Goal: Check status: Check status

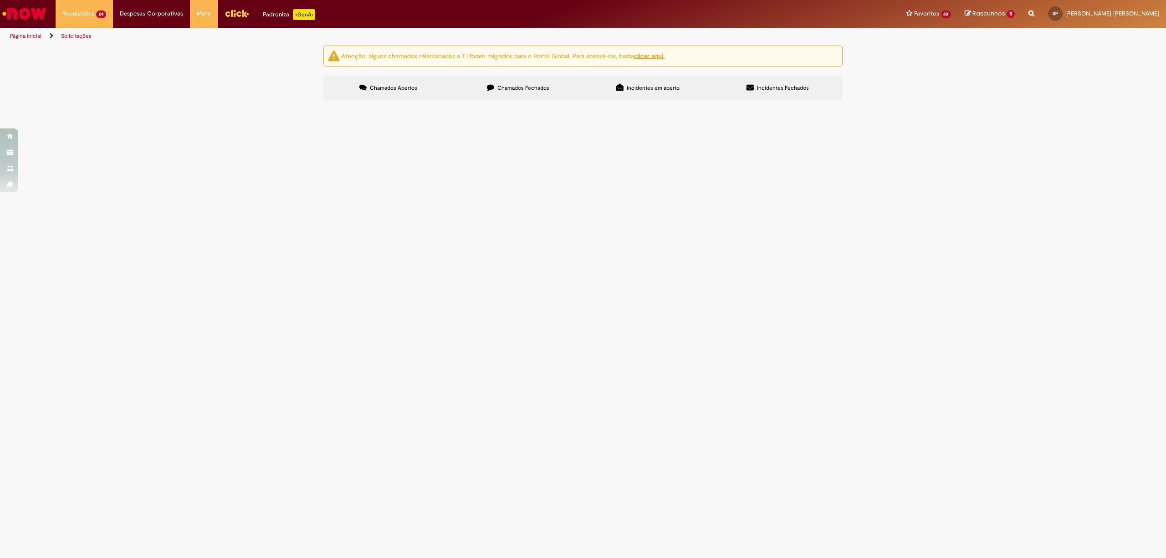
click at [531, 84] on label "Chamados Fechados" at bounding box center [518, 88] width 130 height 25
click at [0, 0] on input "Pesquisar" at bounding box center [0, 0] width 0 height 0
type input "**********"
click at [89, 41] on link "Exibir Todas as Solicitações" at bounding box center [107, 37] width 102 height 10
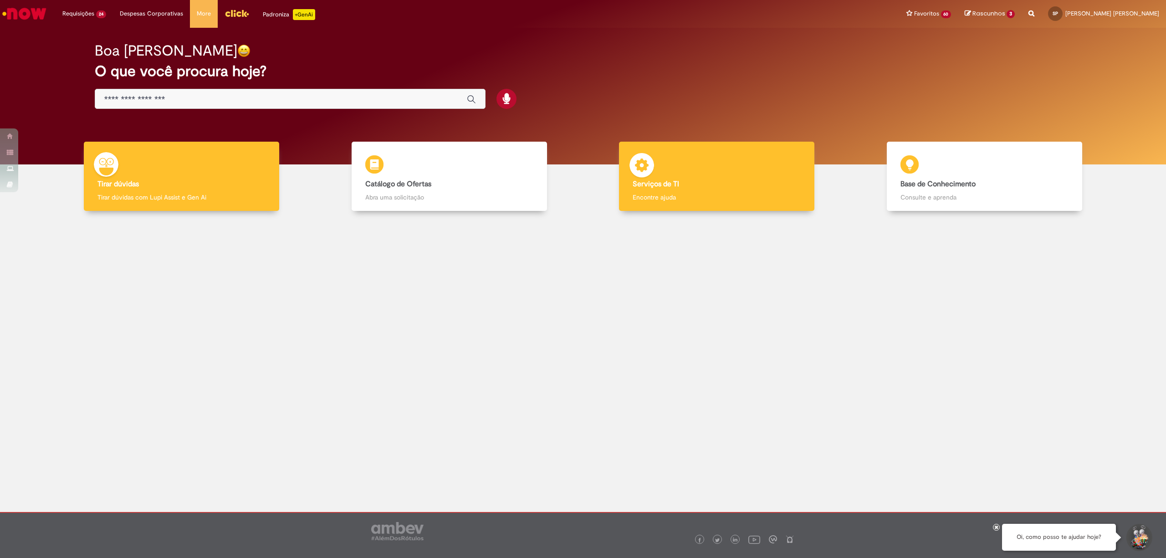
click at [682, 193] on p "Encontre ajuda" at bounding box center [717, 197] width 168 height 9
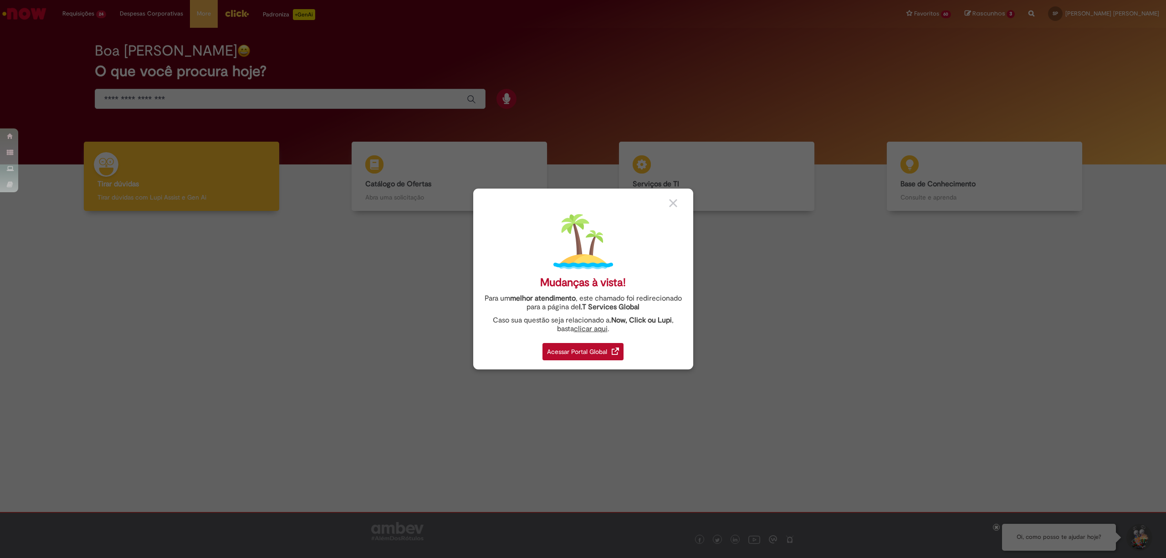
click at [615, 349] on img at bounding box center [615, 351] width 7 height 7
